Goal: Transaction & Acquisition: Purchase product/service

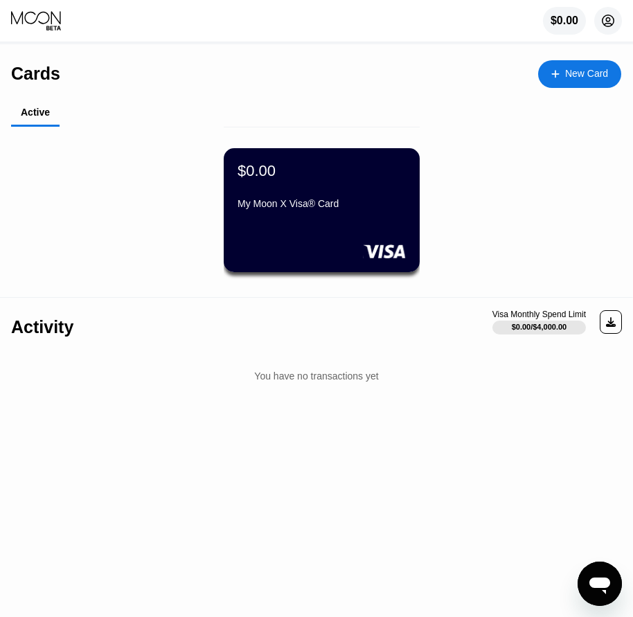
click at [603, 19] on icon at bounding box center [609, 21] width 12 height 12
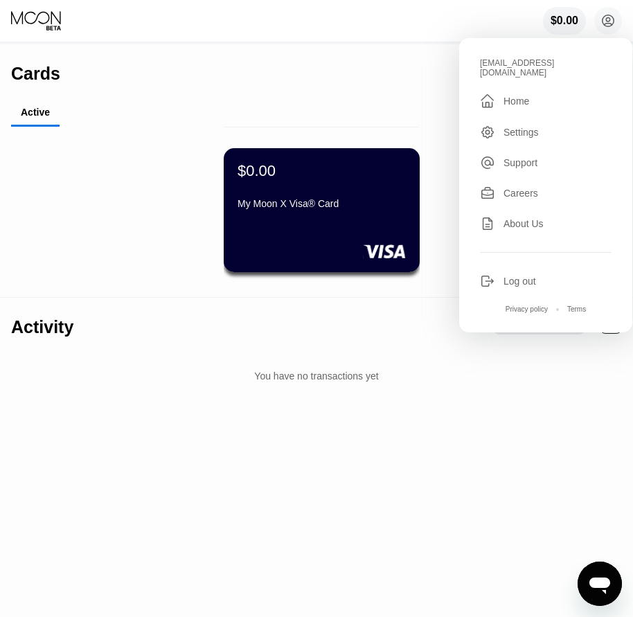
click at [332, 195] on div "$0.00 My Moon X Visa® Card" at bounding box center [322, 188] width 168 height 53
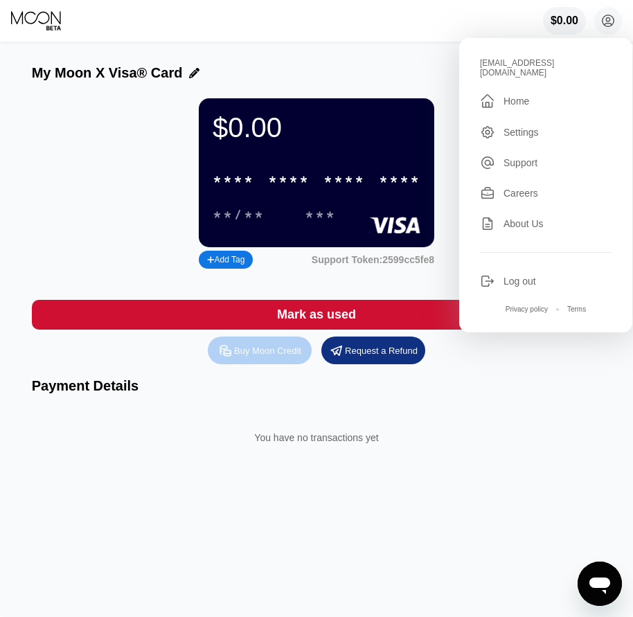
click at [280, 357] on div "Buy Moon Credit" at bounding box center [267, 351] width 67 height 12
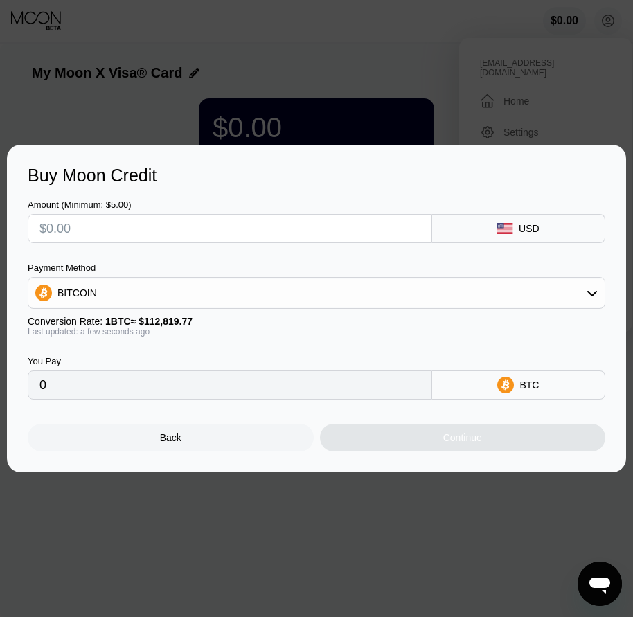
click at [191, 220] on input "text" at bounding box center [229, 229] width 381 height 28
type input "$1"
type input "0.00000887"
type input "$12"
type input "0.00010637"
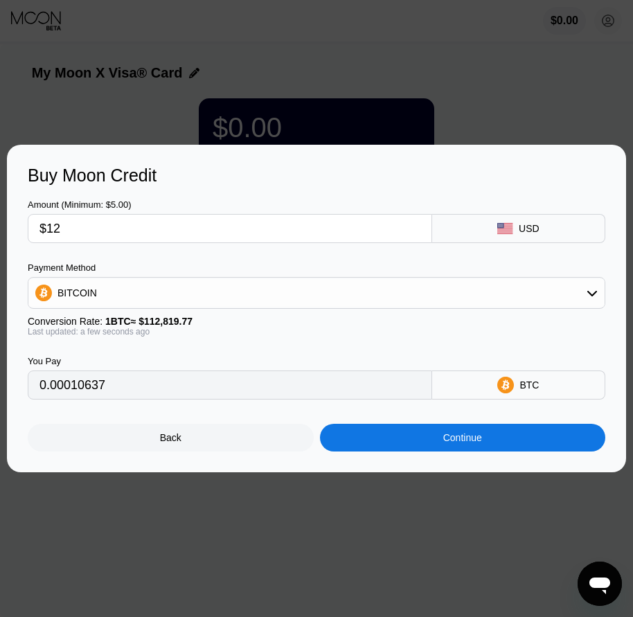
type input "$12"
click at [140, 292] on div "BITCOIN" at bounding box center [316, 293] width 576 height 28
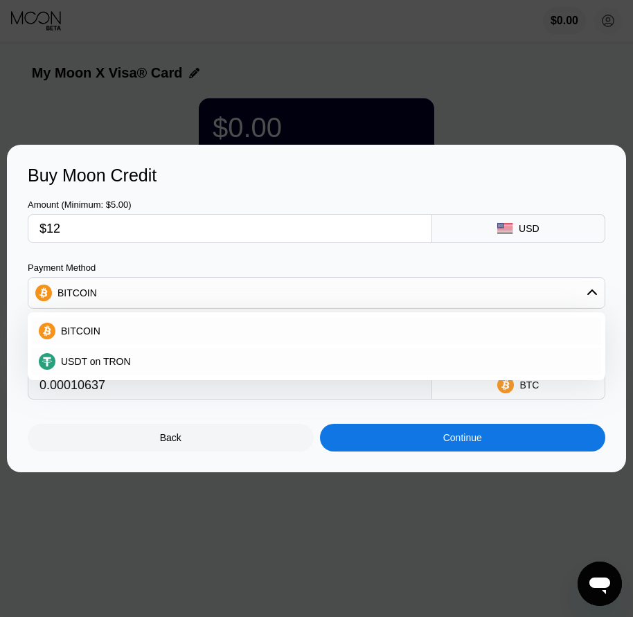
click at [95, 360] on span "USDT on TRON" at bounding box center [96, 361] width 70 height 11
type input "12.12"
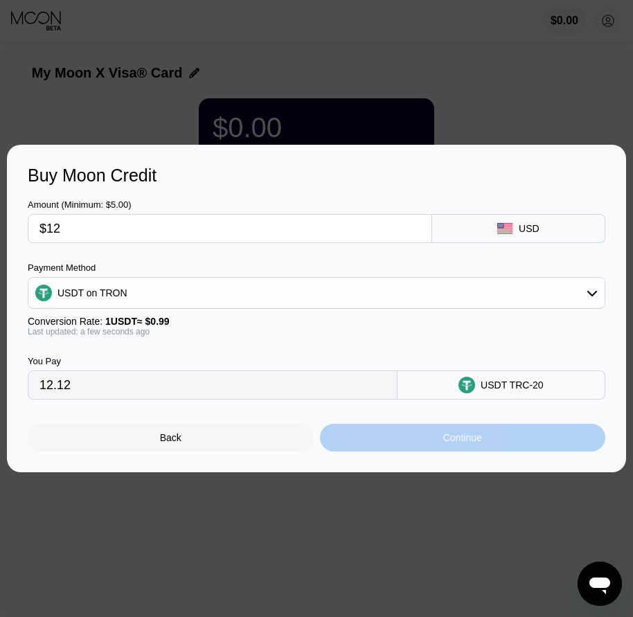
click at [471, 443] on div "Continue" at bounding box center [462, 437] width 39 height 11
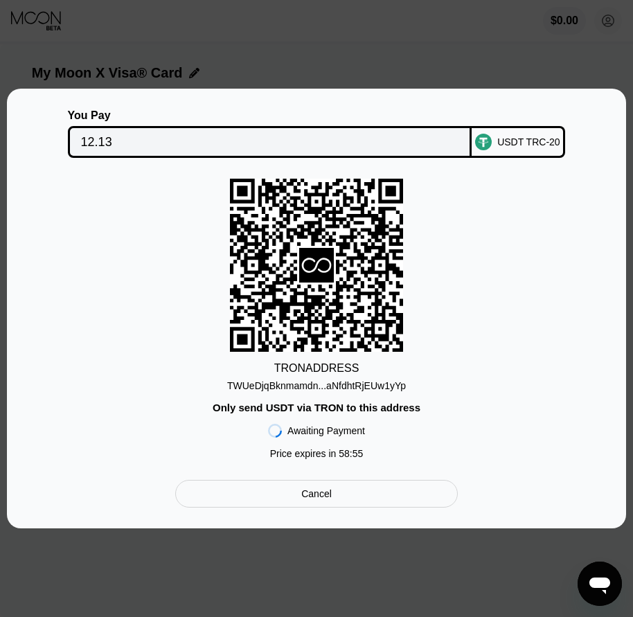
click at [343, 365] on div "TRON ADDRESS" at bounding box center [316, 368] width 85 height 12
click at [326, 389] on div "TWUeDjqBknmamdn...aNfdhtRjEUw1yYp" at bounding box center [316, 385] width 179 height 11
click at [85, 140] on input "12.13" at bounding box center [270, 142] width 378 height 28
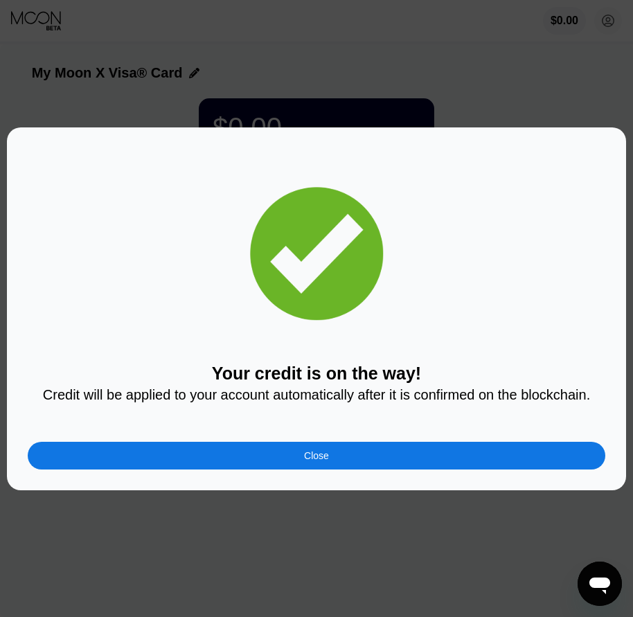
click at [323, 466] on div "Close" at bounding box center [317, 456] width 578 height 28
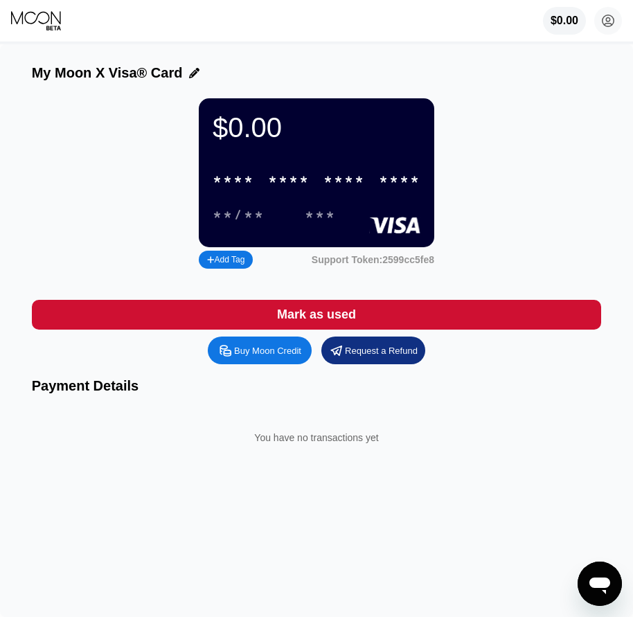
click at [271, 143] on div "$0.00" at bounding box center [317, 127] width 208 height 31
click at [288, 184] on div "* * * *" at bounding box center [289, 180] width 42 height 16
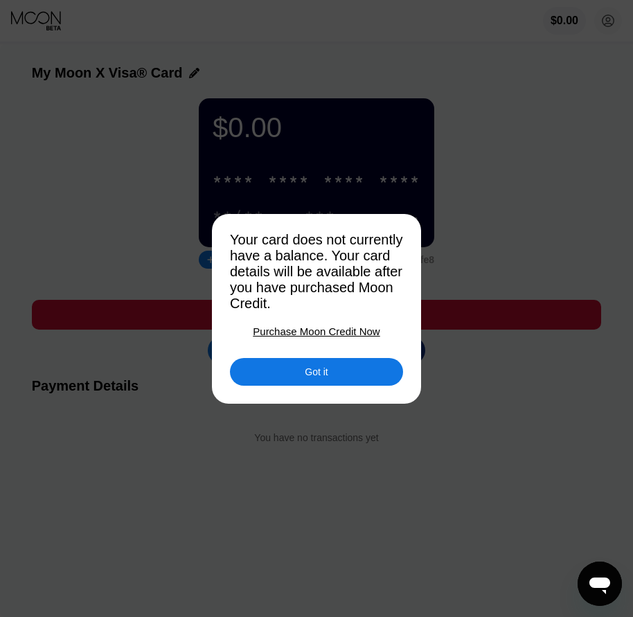
click at [119, 132] on div at bounding box center [321, 308] width 643 height 617
click at [541, 238] on div at bounding box center [321, 308] width 643 height 617
click at [358, 375] on div "Got it" at bounding box center [316, 372] width 173 height 28
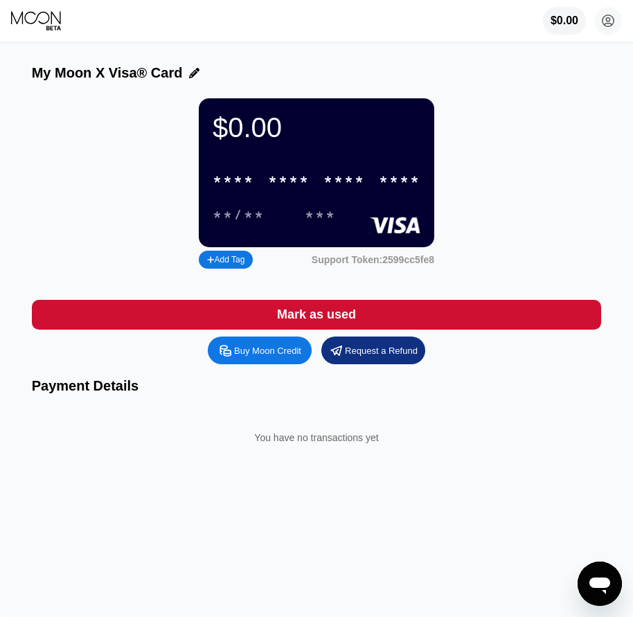
click at [309, 177] on div "* * * * * * * * * * * * ****" at bounding box center [316, 180] width 224 height 28
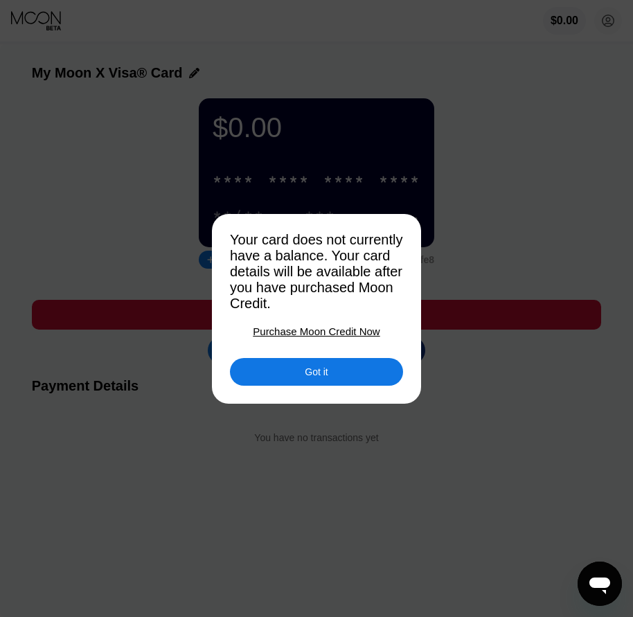
click at [326, 378] on div "Got it" at bounding box center [316, 372] width 23 height 12
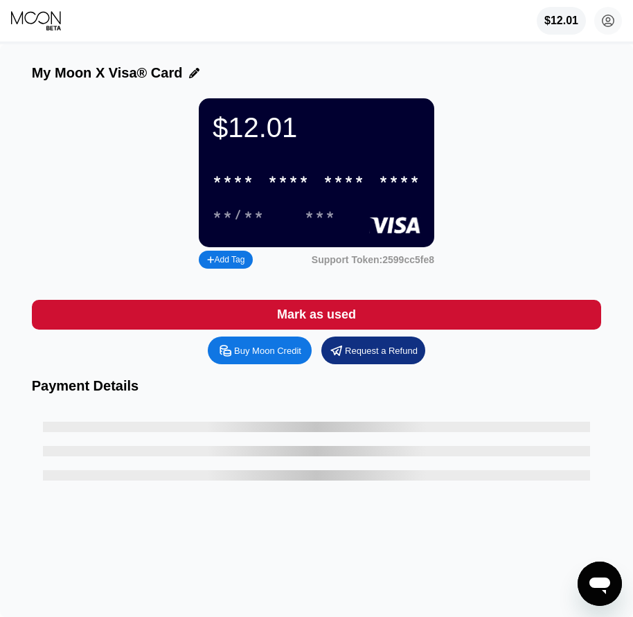
click at [312, 194] on div "* * * * * * * * * * * * ****" at bounding box center [316, 180] width 224 height 28
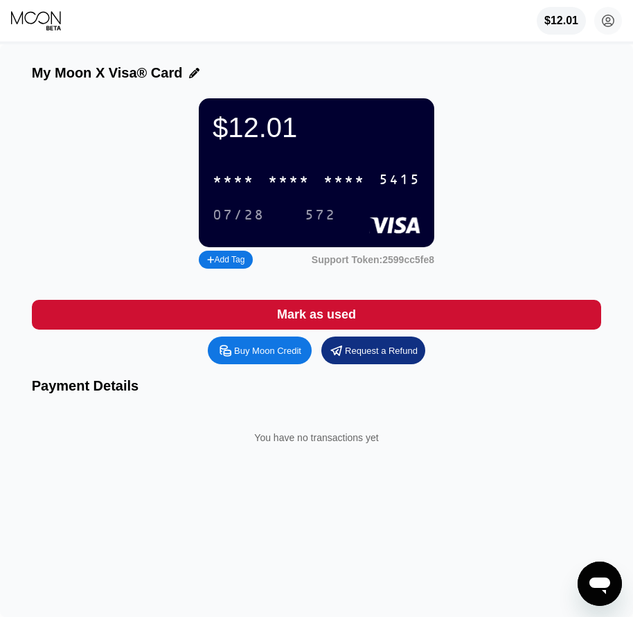
click at [325, 184] on div "* * * *" at bounding box center [344, 180] width 42 height 16
click at [258, 221] on div "07/28" at bounding box center [239, 216] width 52 height 16
click at [328, 217] on div "572" at bounding box center [320, 216] width 31 height 16
